Goal: Use online tool/utility

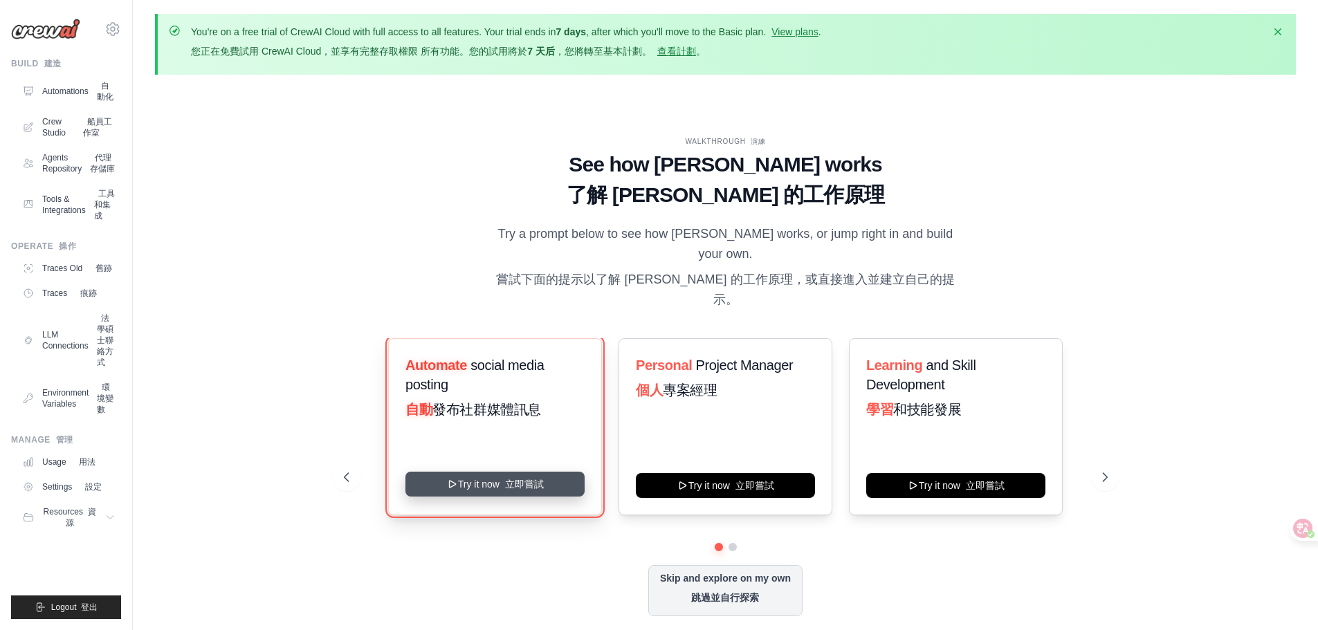
click at [565, 472] on button "Try it now 立即嘗試" at bounding box center [495, 484] width 179 height 25
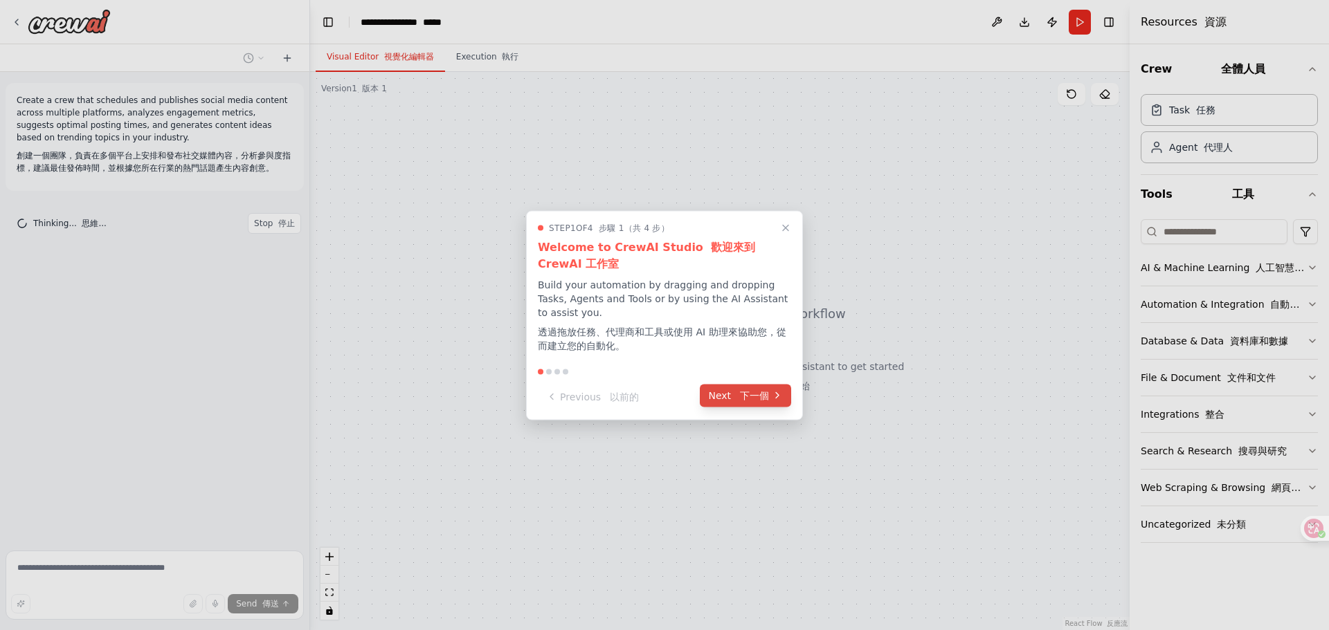
click at [743, 397] on font "下一個" at bounding box center [754, 395] width 29 height 11
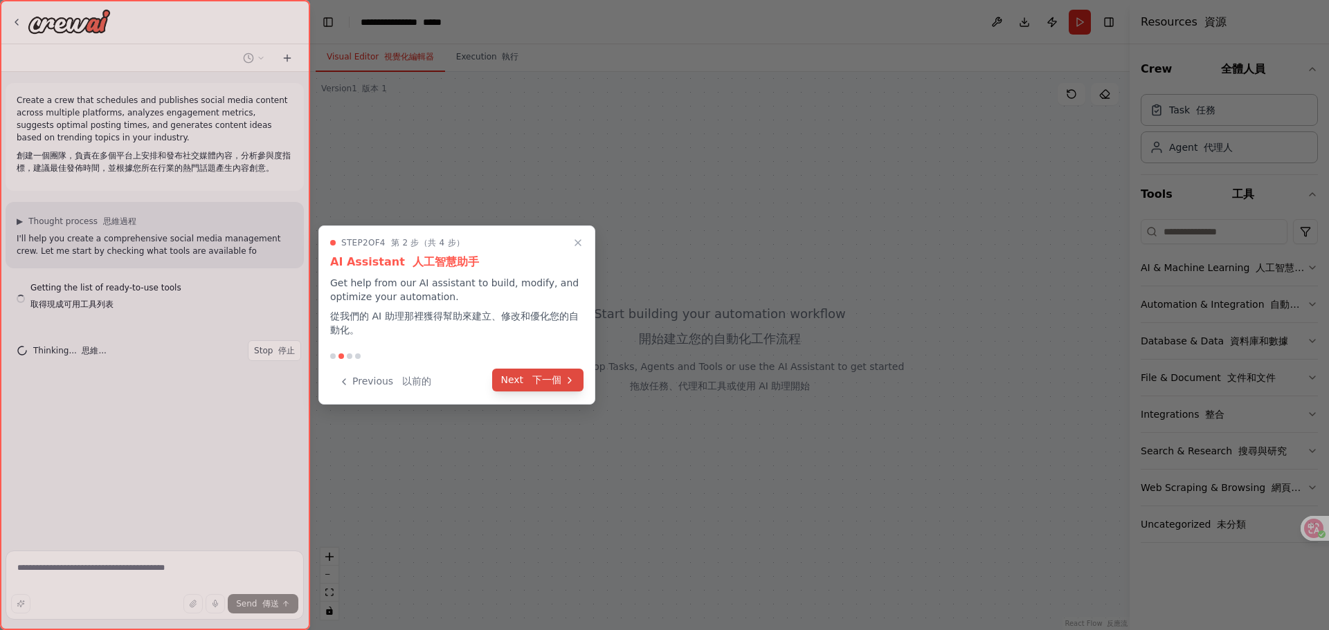
click at [546, 381] on font "下一個" at bounding box center [546, 379] width 29 height 11
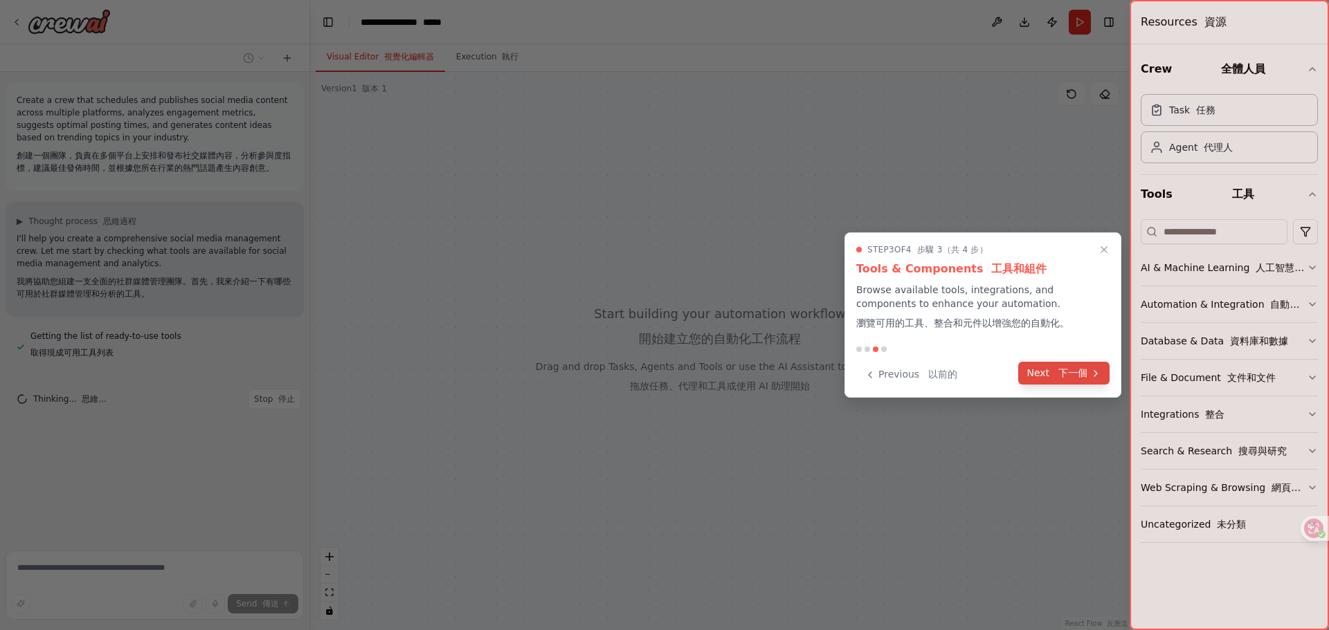
click at [1062, 377] on font "下一個" at bounding box center [1072, 372] width 29 height 11
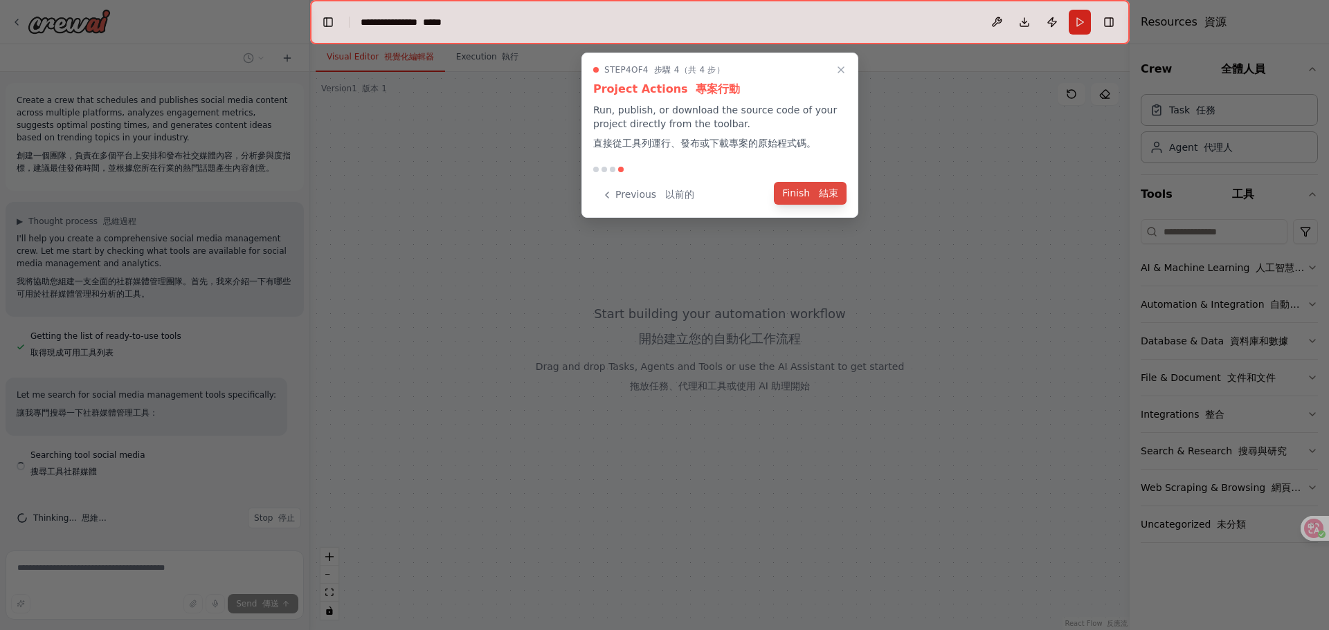
click at [828, 203] on button "Finish 結束" at bounding box center [810, 193] width 73 height 23
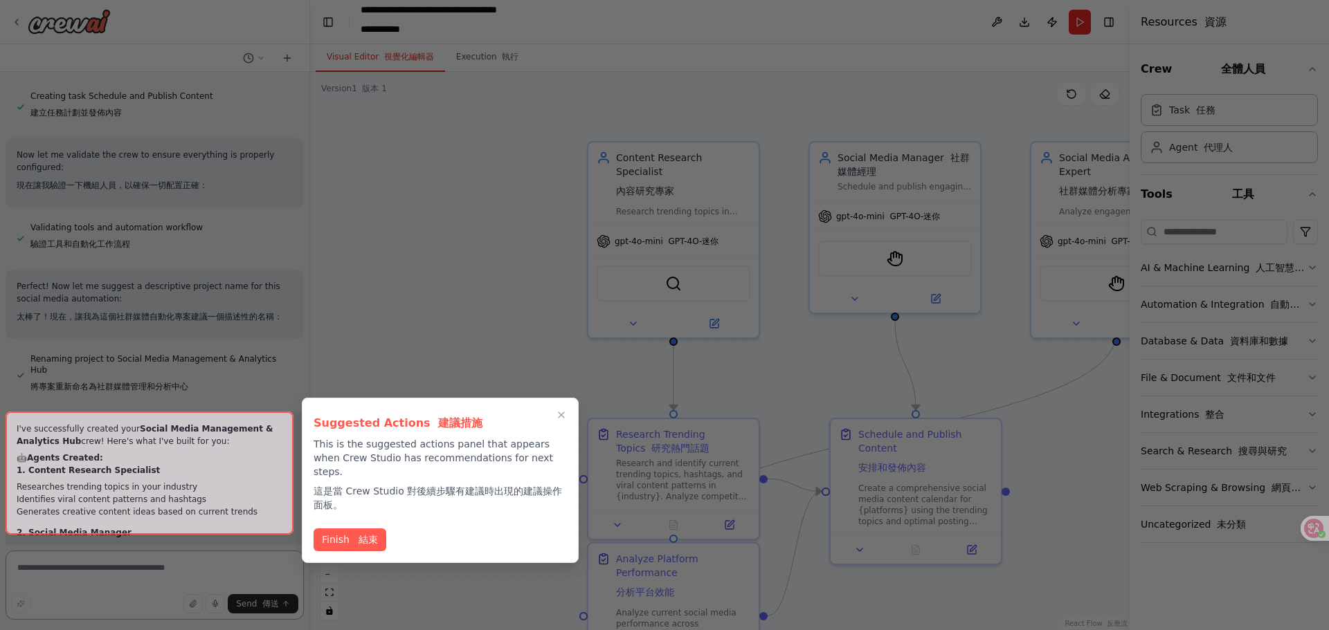
scroll to position [1929, 0]
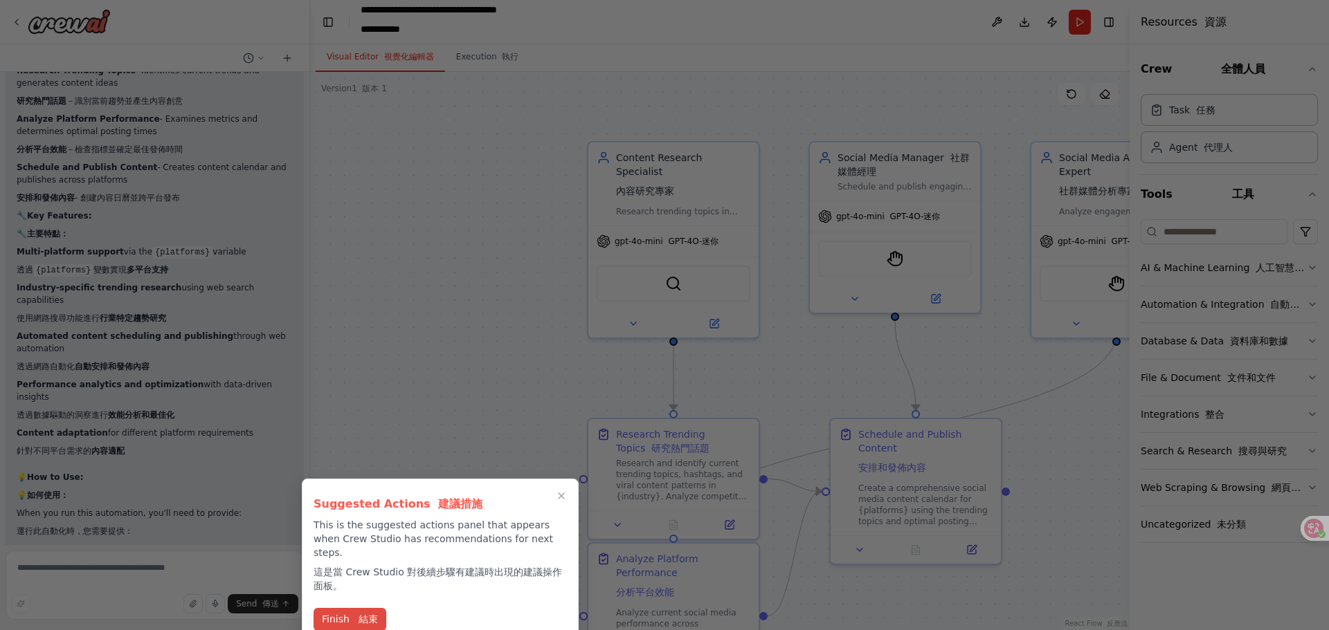
click at [338, 610] on button "Finish 結束" at bounding box center [350, 619] width 73 height 23
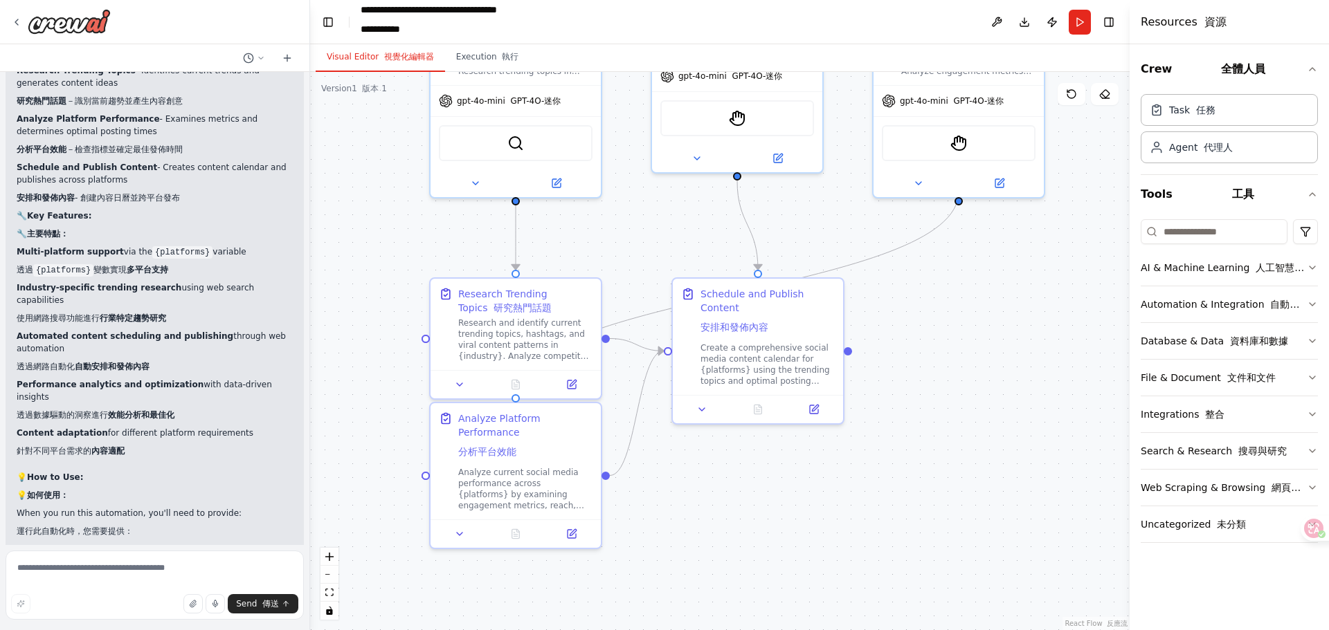
drag, startPoint x: 826, startPoint y: 378, endPoint x: 668, endPoint y: 237, distance: 211.3
click at [668, 237] on div ".deletable-edge-delete-btn { width: 20px; height: 20px; border: 0px solid #ffff…" at bounding box center [719, 351] width 819 height 559
click at [760, 350] on div "Create a comprehensive social media content calendar for {platforms} using the …" at bounding box center [767, 362] width 134 height 44
click at [702, 412] on button at bounding box center [702, 407] width 48 height 17
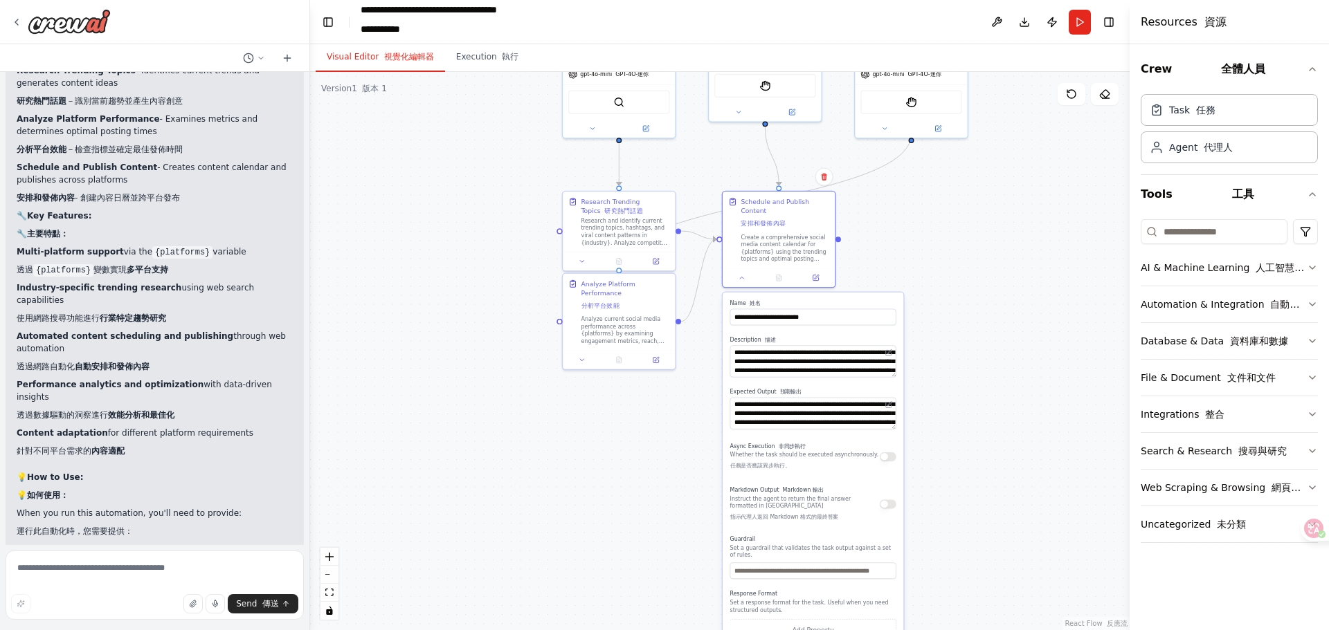
drag, startPoint x: 960, startPoint y: 447, endPoint x: 930, endPoint y: 272, distance: 177.6
click at [930, 272] on div ".deletable-edge-delete-btn { width: 20px; height: 20px; border: 0px solid #ffff…" at bounding box center [719, 351] width 819 height 559
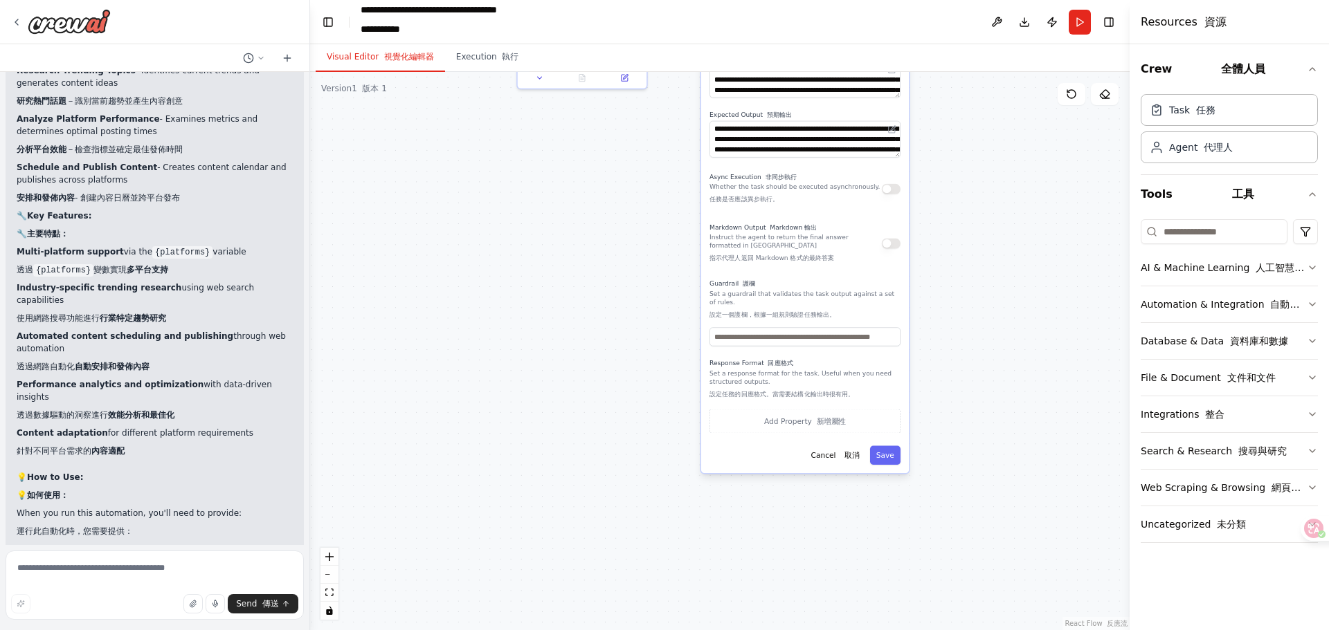
drag, startPoint x: 962, startPoint y: 517, endPoint x: 930, endPoint y: 242, distance: 276.6
click at [945, 237] on div ".deletable-edge-delete-btn { width: 20px; height: 20px; border: 0px solid #ffff…" at bounding box center [719, 351] width 819 height 559
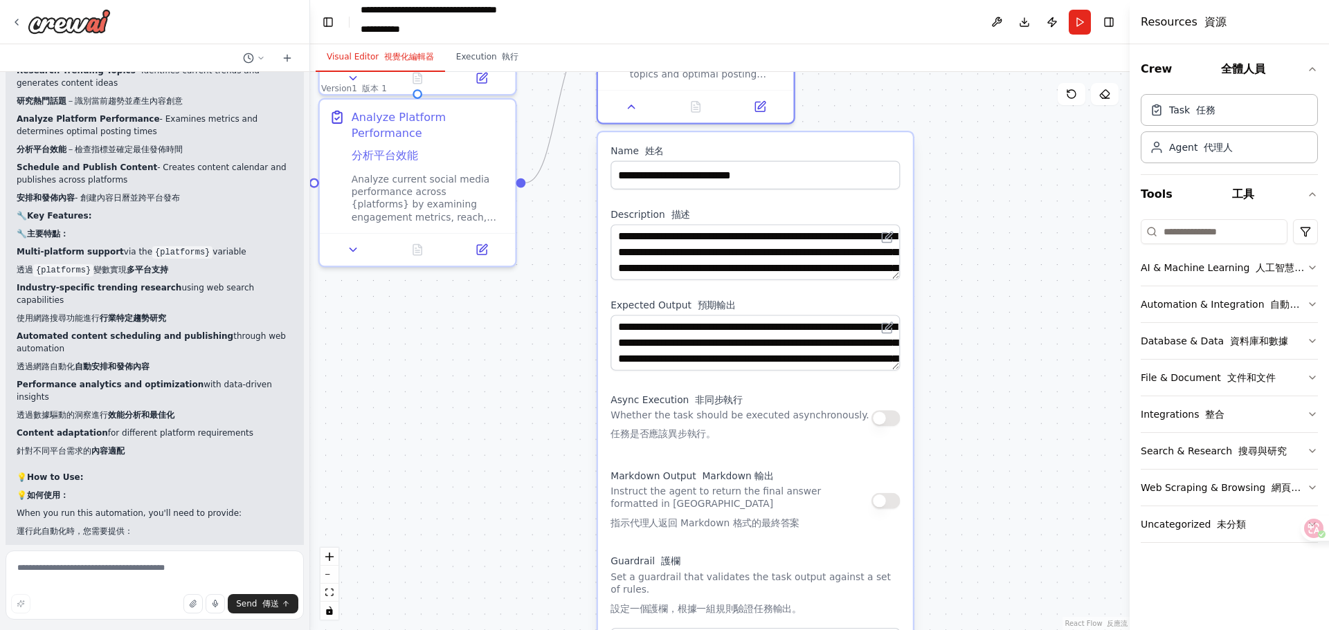
drag, startPoint x: 966, startPoint y: 197, endPoint x: 948, endPoint y: 516, distance: 319.6
click at [948, 516] on div ".deletable-edge-delete-btn { width: 20px; height: 20px; border: 0px solid #ffff…" at bounding box center [719, 351] width 819 height 559
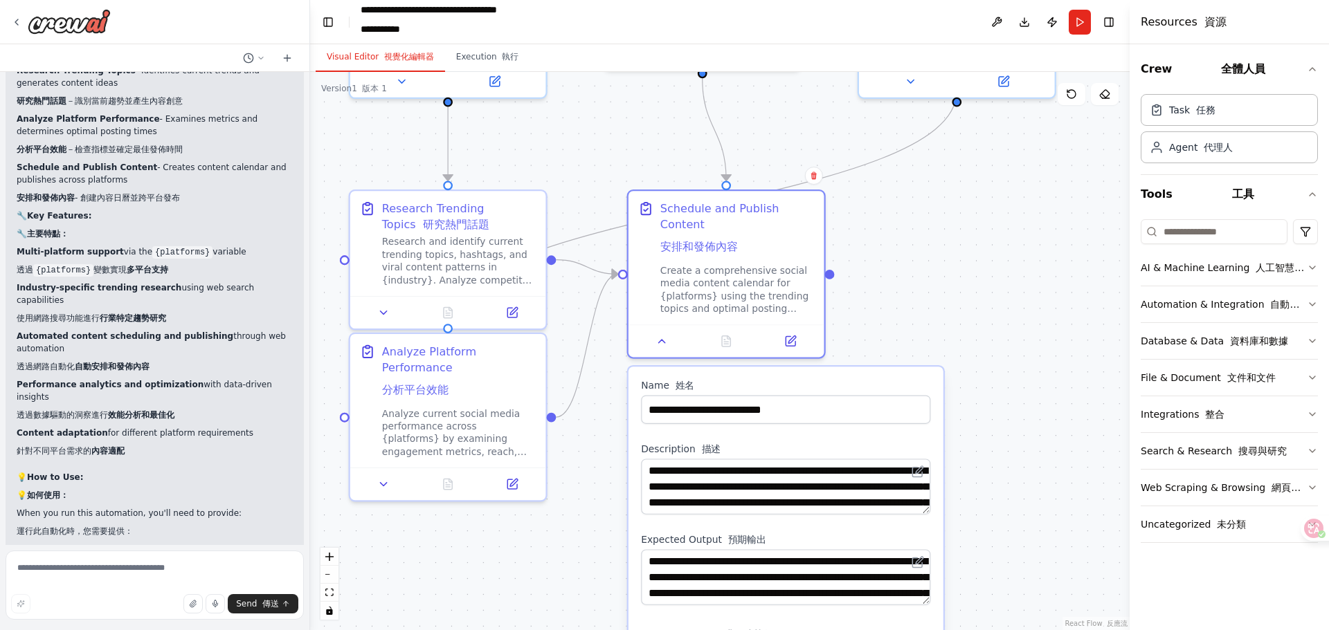
drag, startPoint x: 943, startPoint y: 261, endPoint x: 972, endPoint y: 527, distance: 267.3
click at [972, 527] on div ".deletable-edge-delete-btn { width: 20px; height: 20px; border: 0px solid #ffff…" at bounding box center [719, 351] width 819 height 559
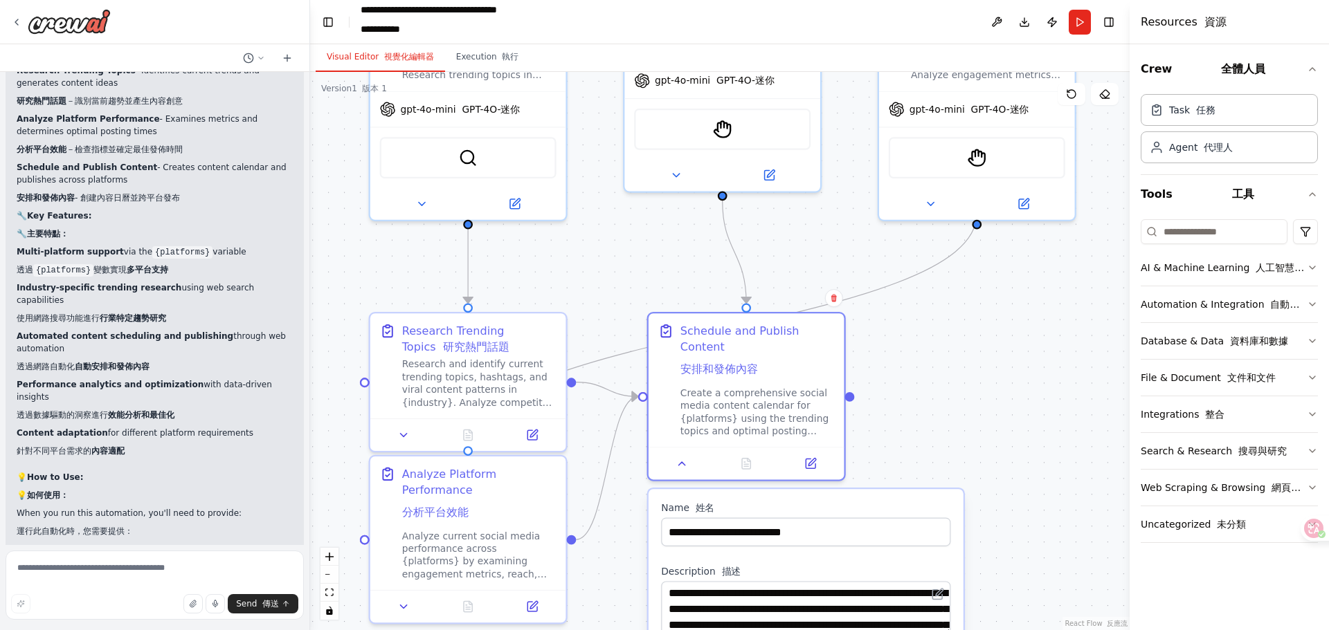
drag, startPoint x: 967, startPoint y: 309, endPoint x: 987, endPoint y: 450, distance: 142.6
click at [987, 450] on div ".deletable-edge-delete-btn { width: 20px; height: 20px; border: 0px solid #ffff…" at bounding box center [719, 351] width 819 height 559
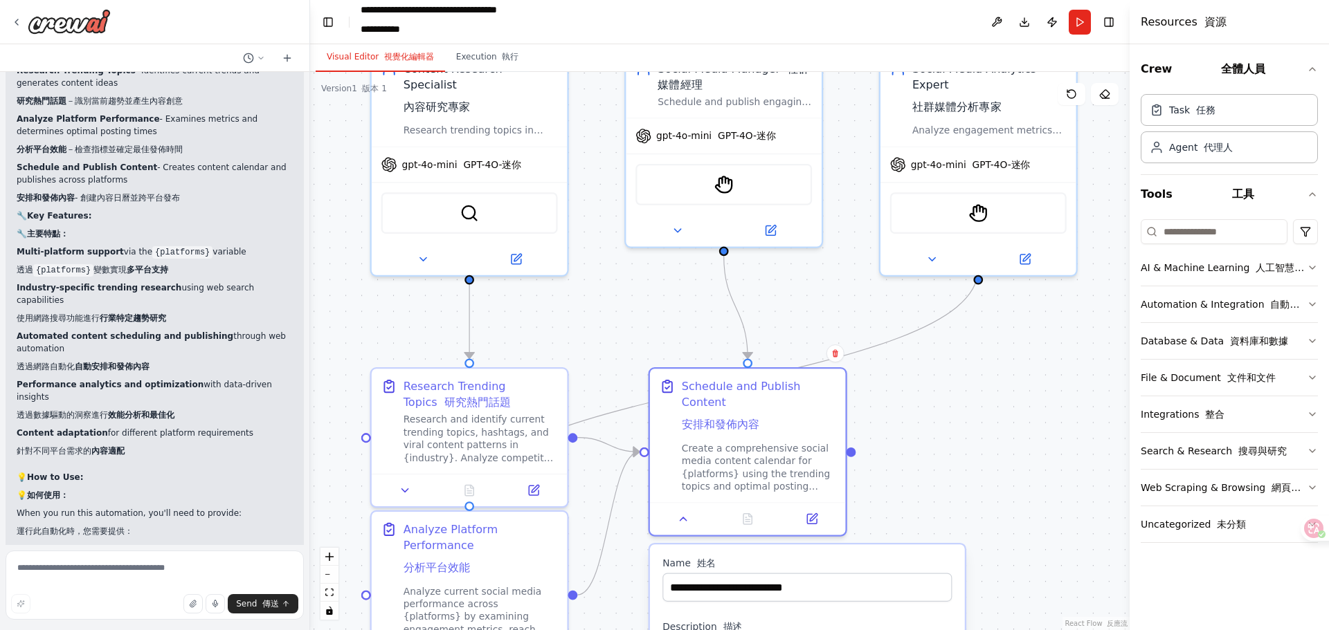
scroll to position [2067, 0]
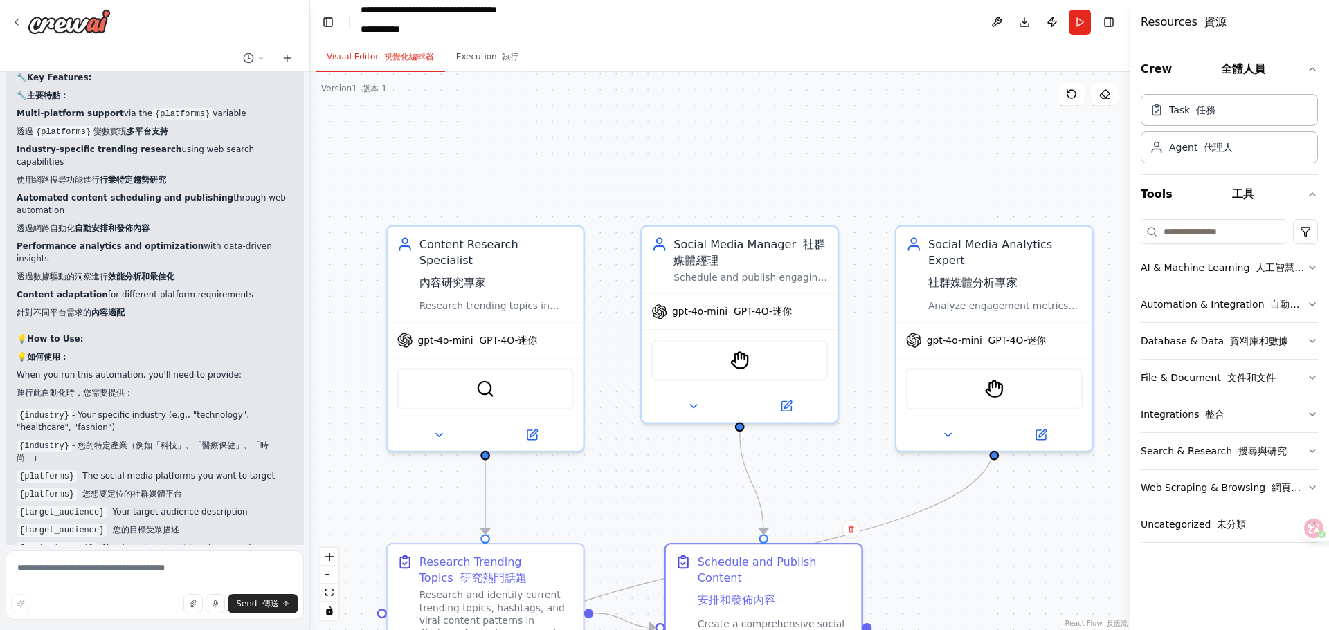
drag, startPoint x: 870, startPoint y: 296, endPoint x: 886, endPoint y: 472, distance: 176.5
click at [886, 472] on div ".deletable-edge-delete-btn { width: 20px; height: 20px; border: 0px solid #ffff…" at bounding box center [719, 351] width 819 height 559
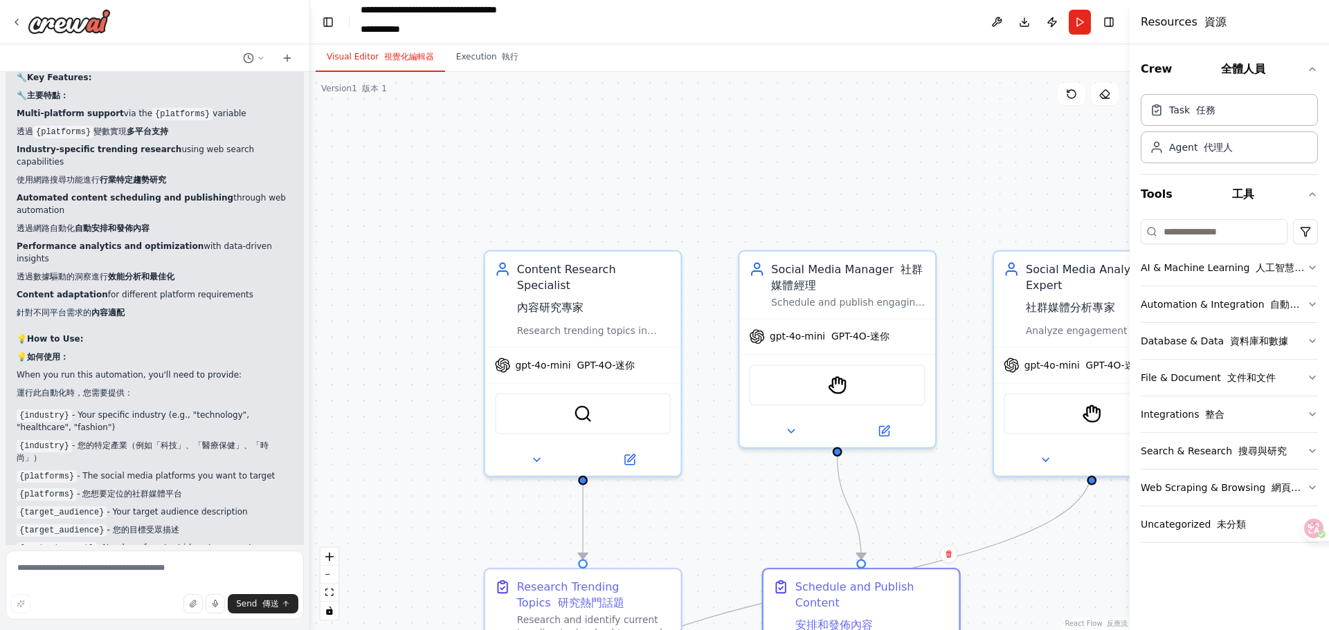
drag, startPoint x: 691, startPoint y: 156, endPoint x: 788, endPoint y: 181, distance: 100.7
click at [788, 181] on div ".deletable-edge-delete-btn { width: 20px; height: 20px; border: 0px solid #ffff…" at bounding box center [719, 351] width 819 height 559
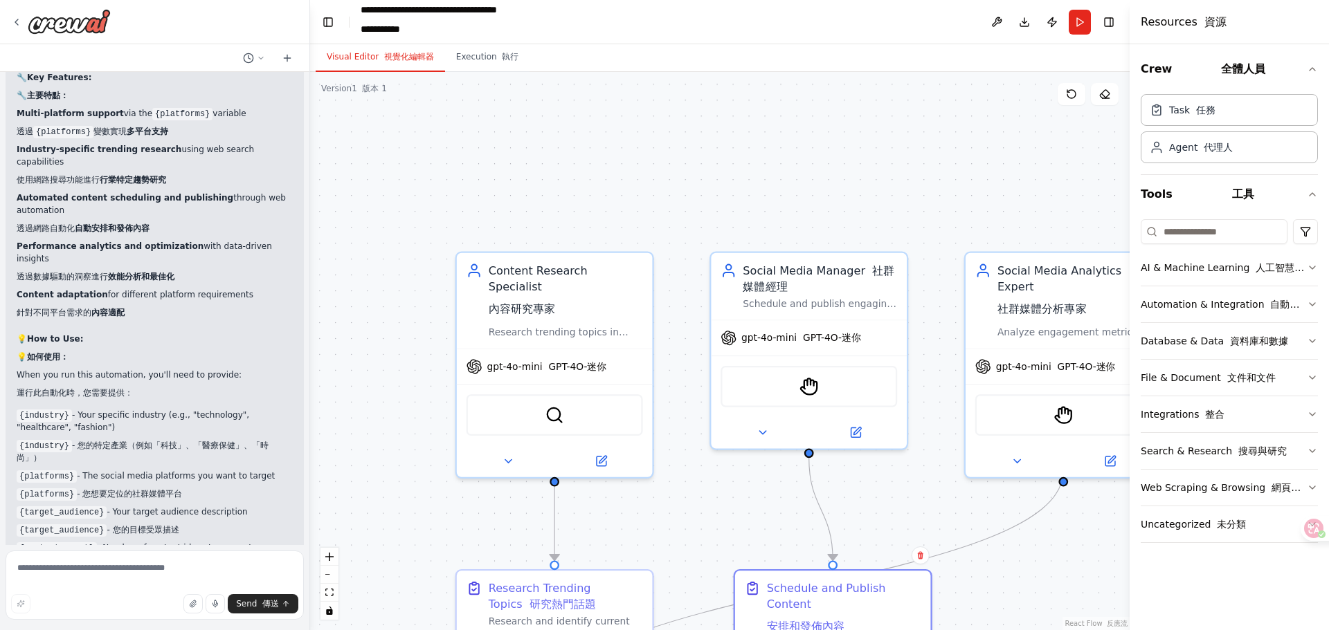
drag, startPoint x: 715, startPoint y: 166, endPoint x: 671, endPoint y: 165, distance: 44.3
click at [671, 165] on div ".deletable-edge-delete-btn { width: 20px; height: 20px; border: 0px solid #ffff…" at bounding box center [719, 351] width 819 height 559
